Goal: Navigation & Orientation: Find specific page/section

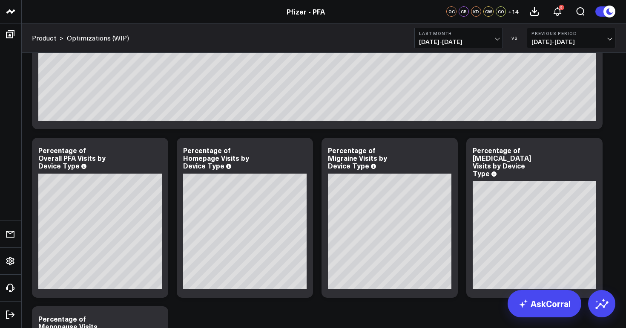
scroll to position [106, 0]
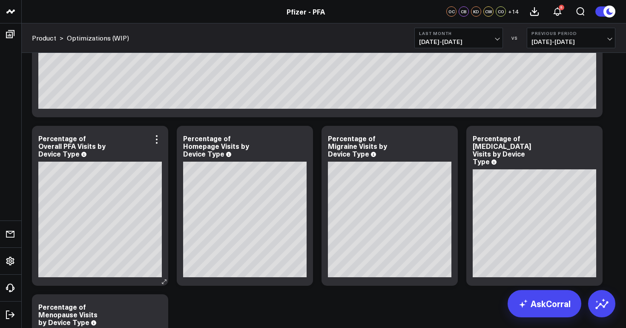
click at [78, 156] on div "Percentage of Overall PFA Visits by Device Type" at bounding box center [100, 145] width 124 height 23
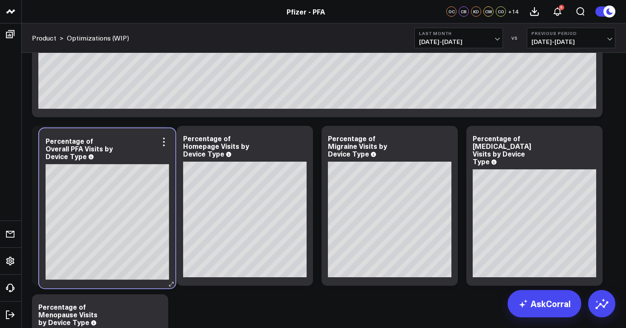
drag, startPoint x: 78, startPoint y: 156, endPoint x: 82, endPoint y: 158, distance: 4.4
click at [82, 158] on div "Percentage of Overall PFA Visits by Device Type" at bounding box center [108, 148] width 124 height 23
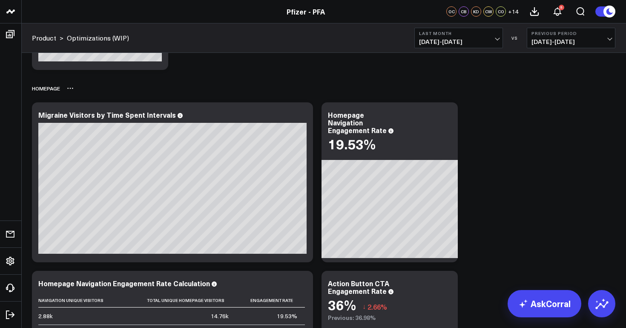
scroll to position [491, 0]
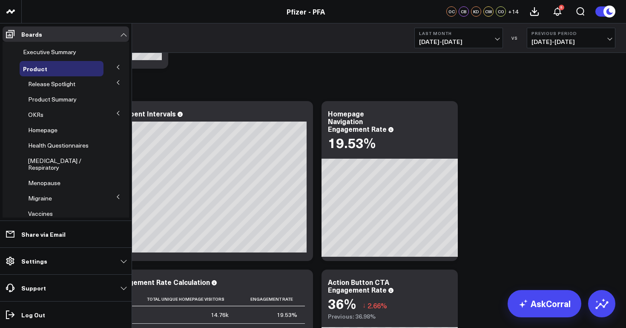
click at [16, 43] on ul "Executive Summary Product Release Spotlight 4.3 [MEDICAL_DATA] Product Summary …" at bounding box center [66, 209] width 127 height 334
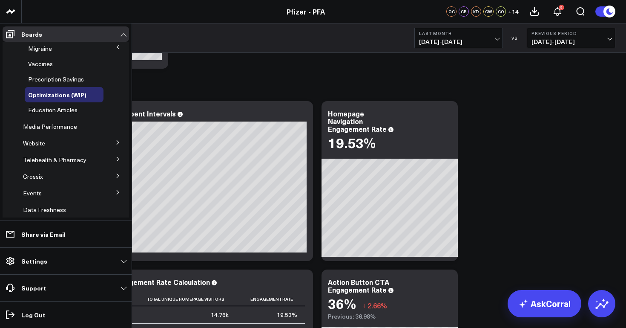
scroll to position [156, 0]
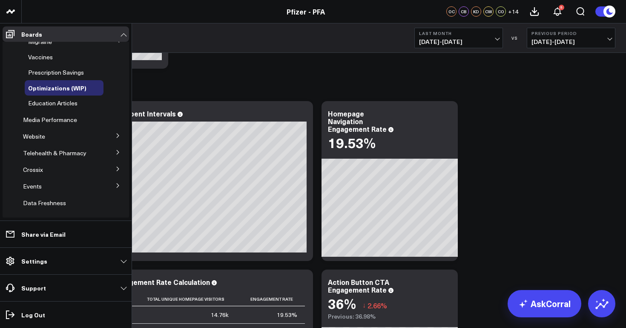
click at [113, 132] on button at bounding box center [118, 135] width 22 height 13
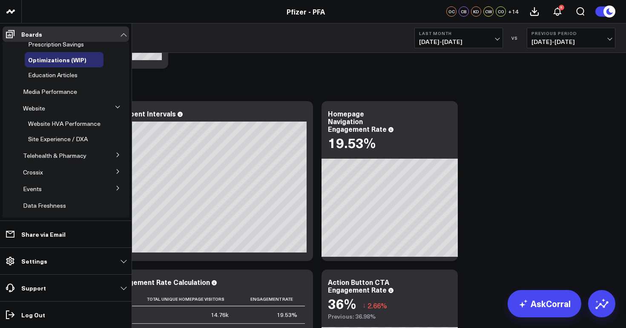
scroll to position [187, 0]
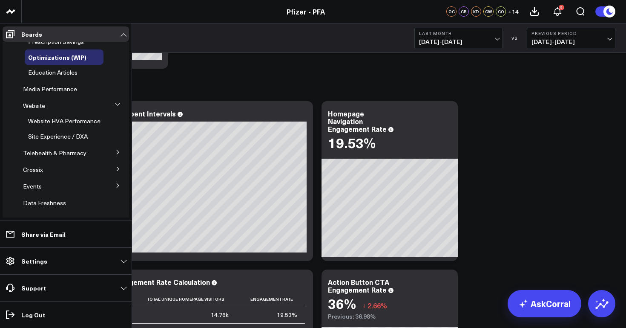
click at [115, 150] on icon at bounding box center [117, 152] width 5 height 5
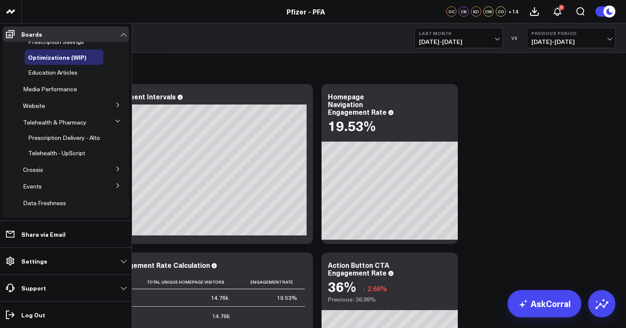
click at [115, 166] on icon at bounding box center [117, 168] width 5 height 5
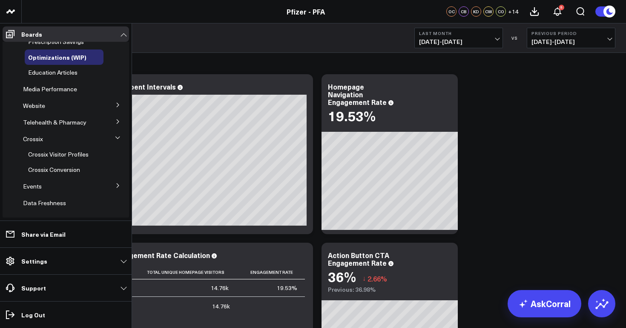
click at [112, 178] on button at bounding box center [118, 184] width 22 height 13
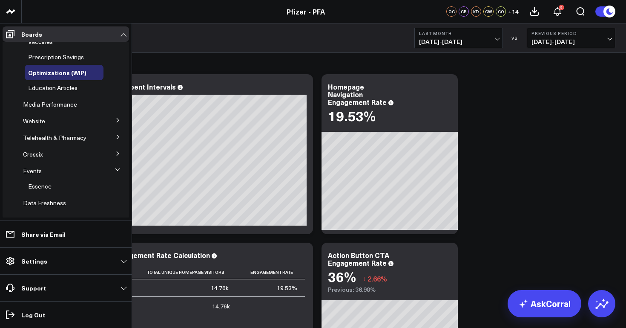
scroll to position [548, 0]
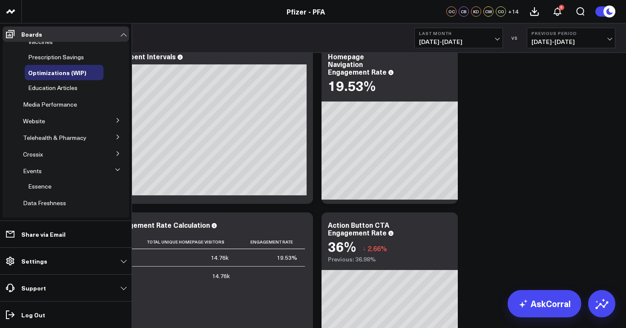
click at [115, 167] on icon at bounding box center [117, 169] width 5 height 5
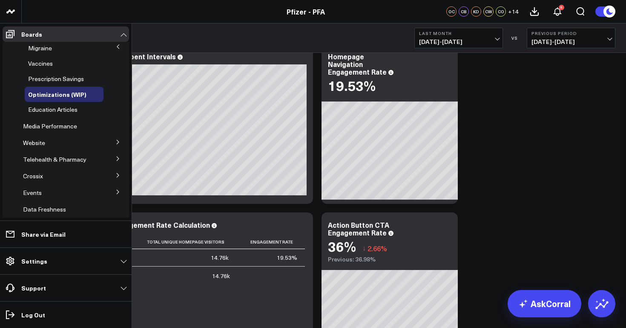
scroll to position [156, 0]
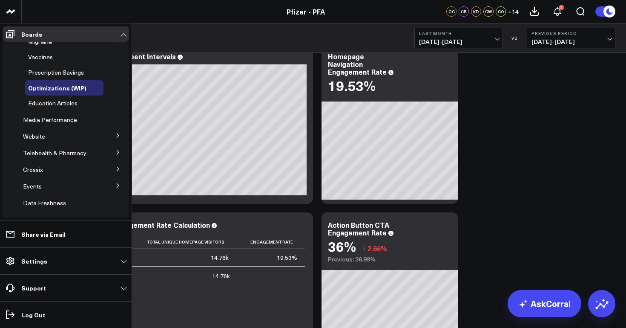
click at [117, 133] on icon at bounding box center [118, 135] width 2 height 4
click at [115, 132] on icon at bounding box center [117, 134] width 5 height 5
click at [115, 150] on icon at bounding box center [117, 152] width 5 height 5
click at [115, 149] on icon at bounding box center [117, 151] width 5 height 5
click at [117, 167] on icon at bounding box center [118, 169] width 2 height 4
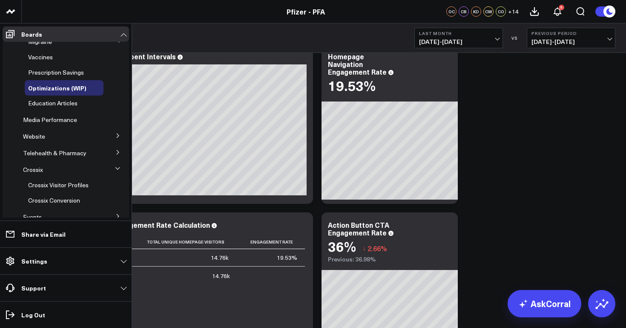
click at [115, 166] on icon at bounding box center [117, 168] width 5 height 5
click at [115, 183] on icon at bounding box center [117, 185] width 5 height 5
click at [115, 182] on icon at bounding box center [117, 184] width 5 height 5
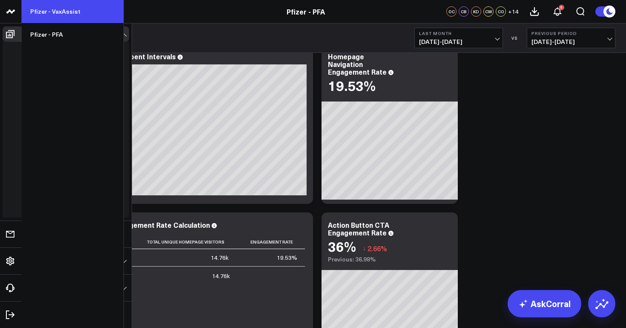
scroll to position [0, 0]
